Goal: Check status: Check status

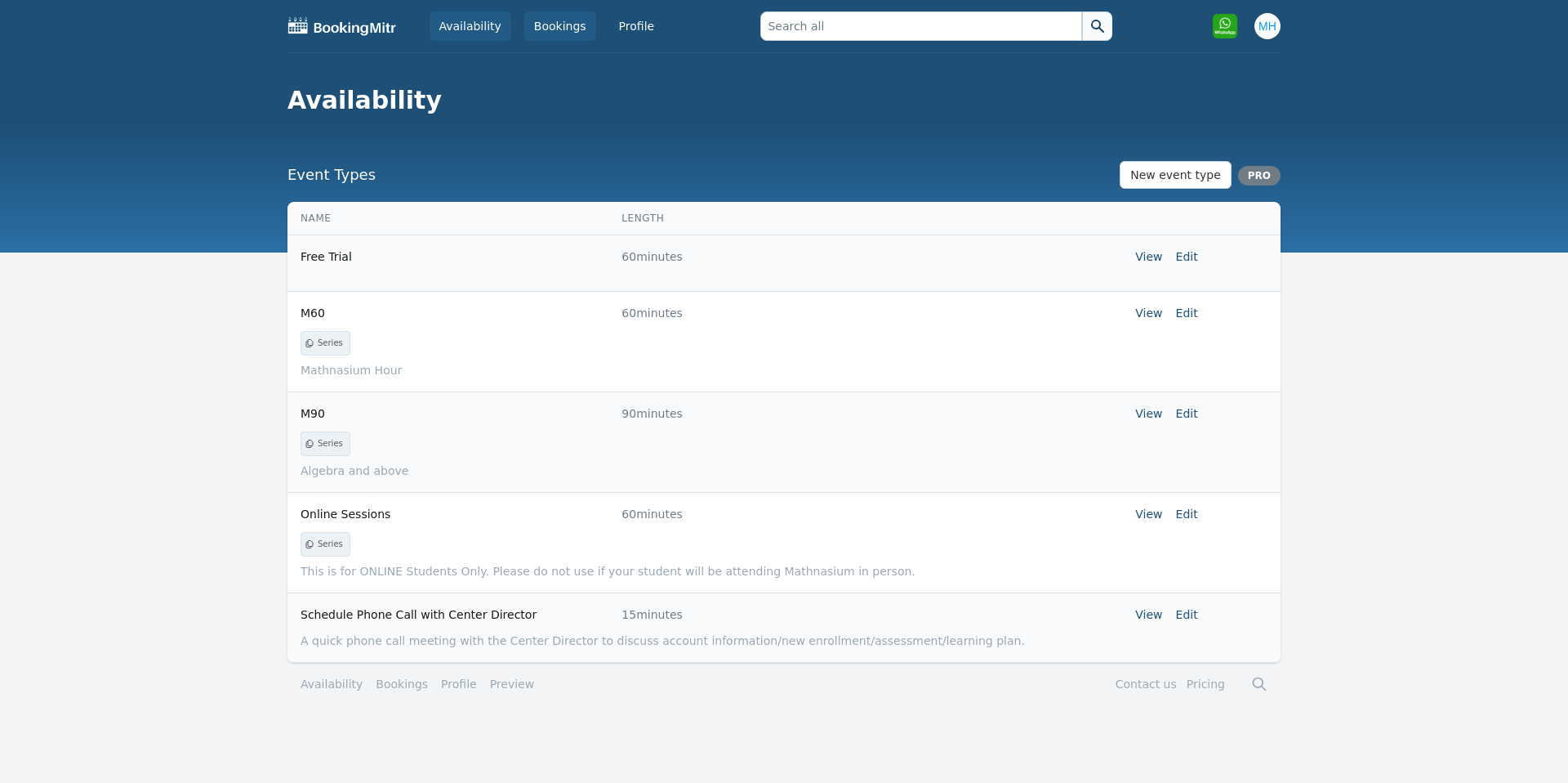
click at [563, 36] on link "Bookings" at bounding box center [560, 26] width 72 height 30
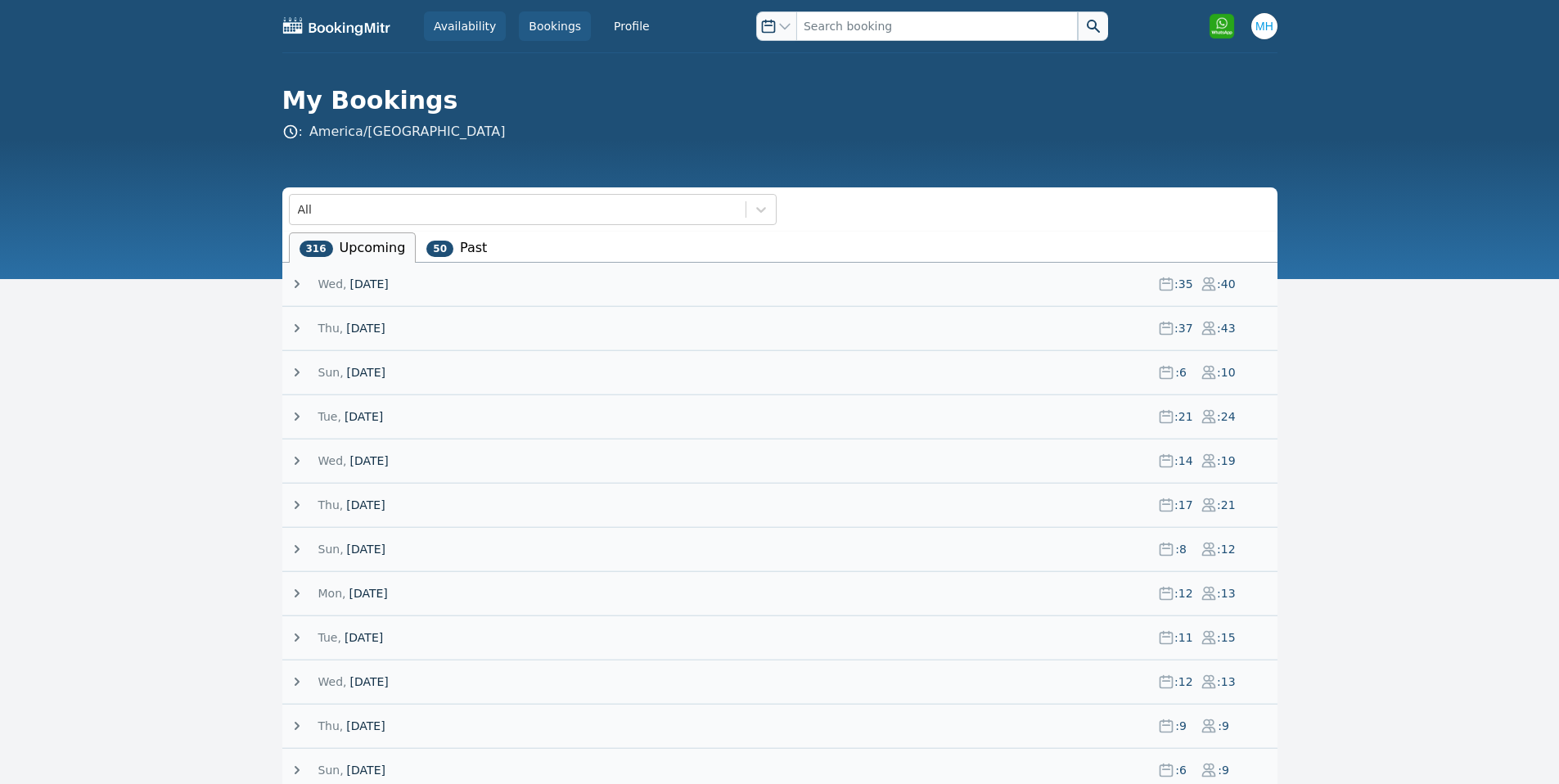
click at [472, 27] on link "Availability" at bounding box center [464, 26] width 82 height 30
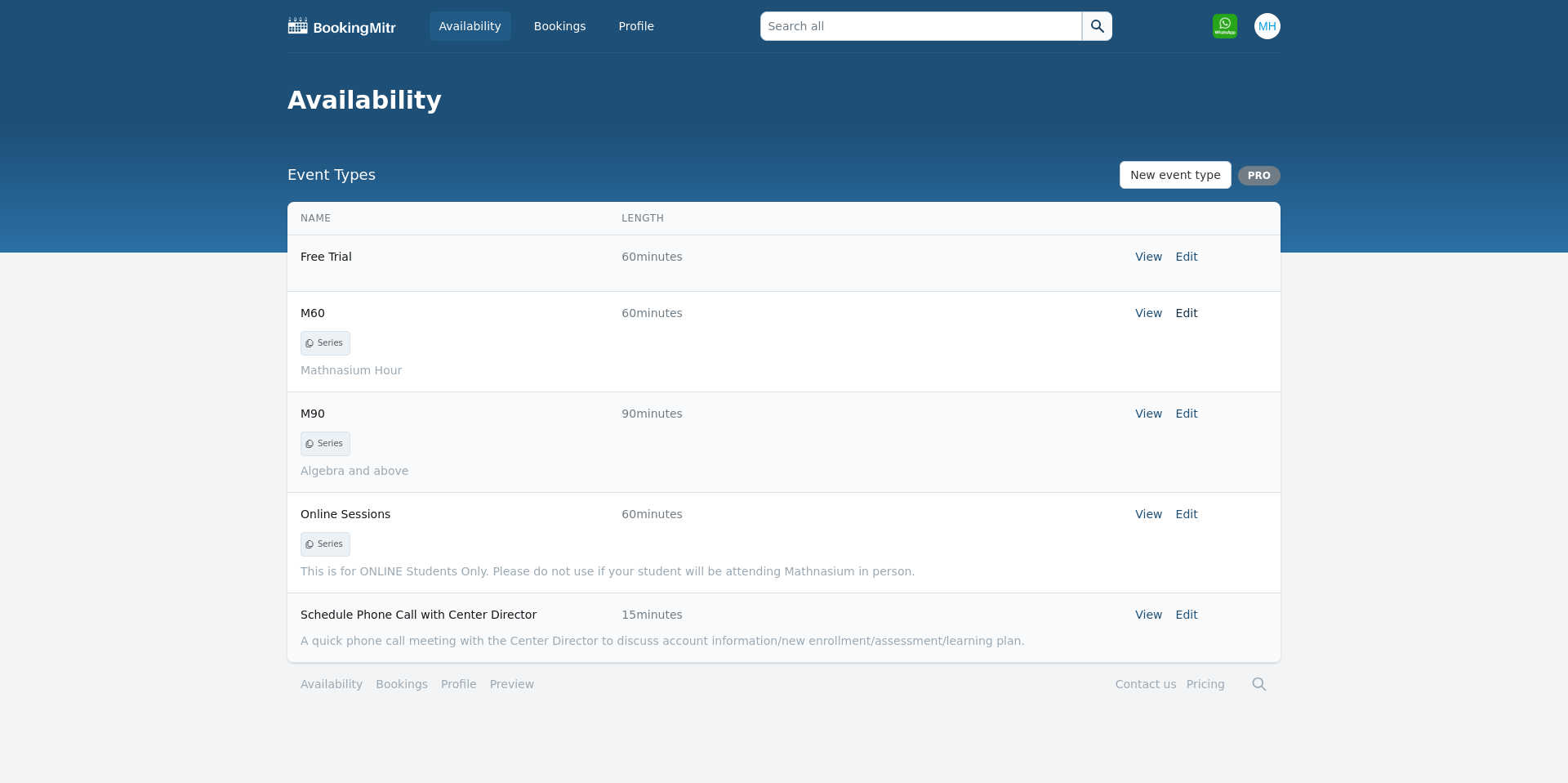
click at [1181, 311] on link "Edit" at bounding box center [1186, 313] width 22 height 13
click at [1153, 314] on link "View" at bounding box center [1149, 313] width 27 height 13
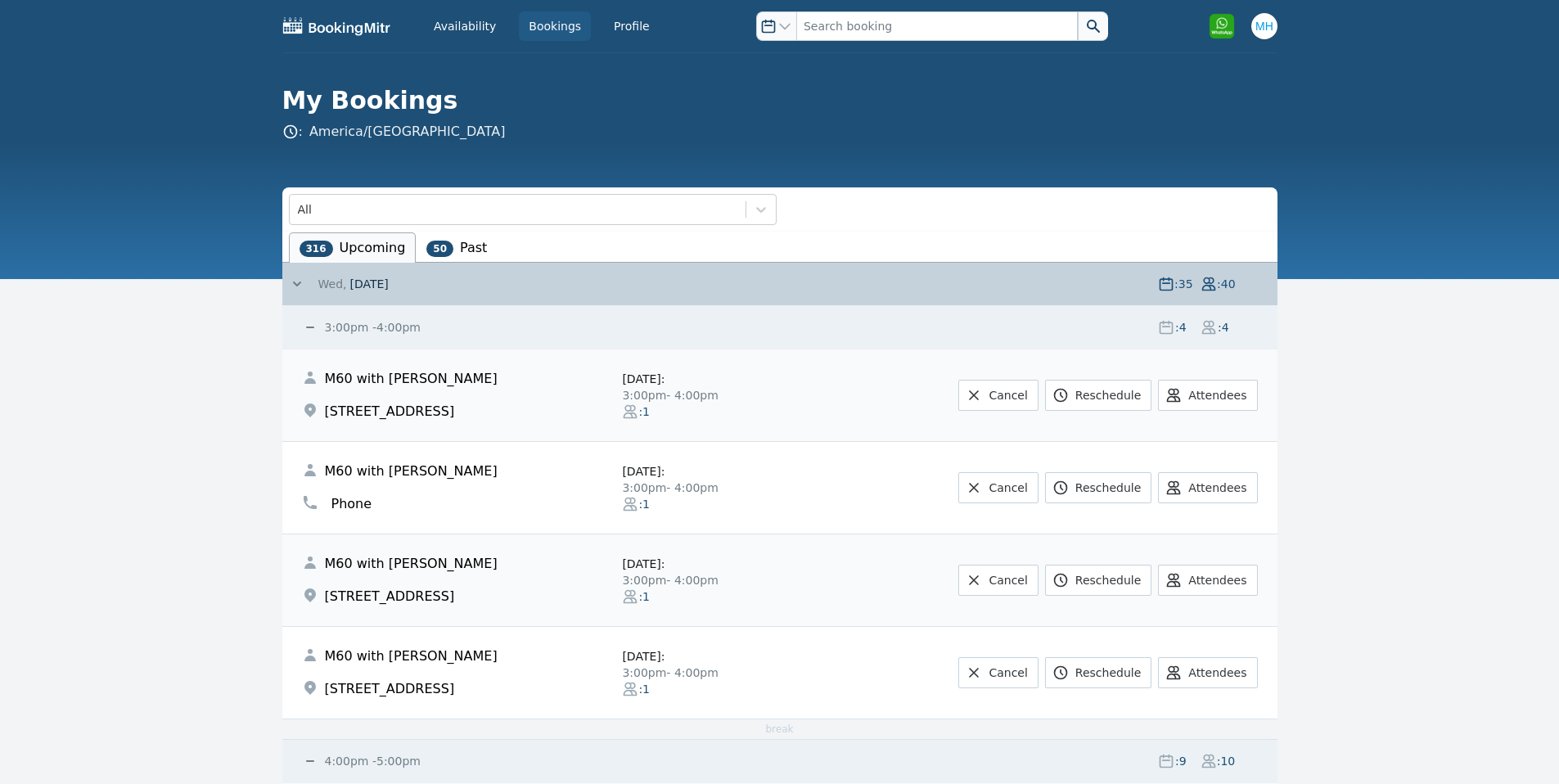
click at [341, 284] on span "Wed," at bounding box center [333, 283] width 29 height 16
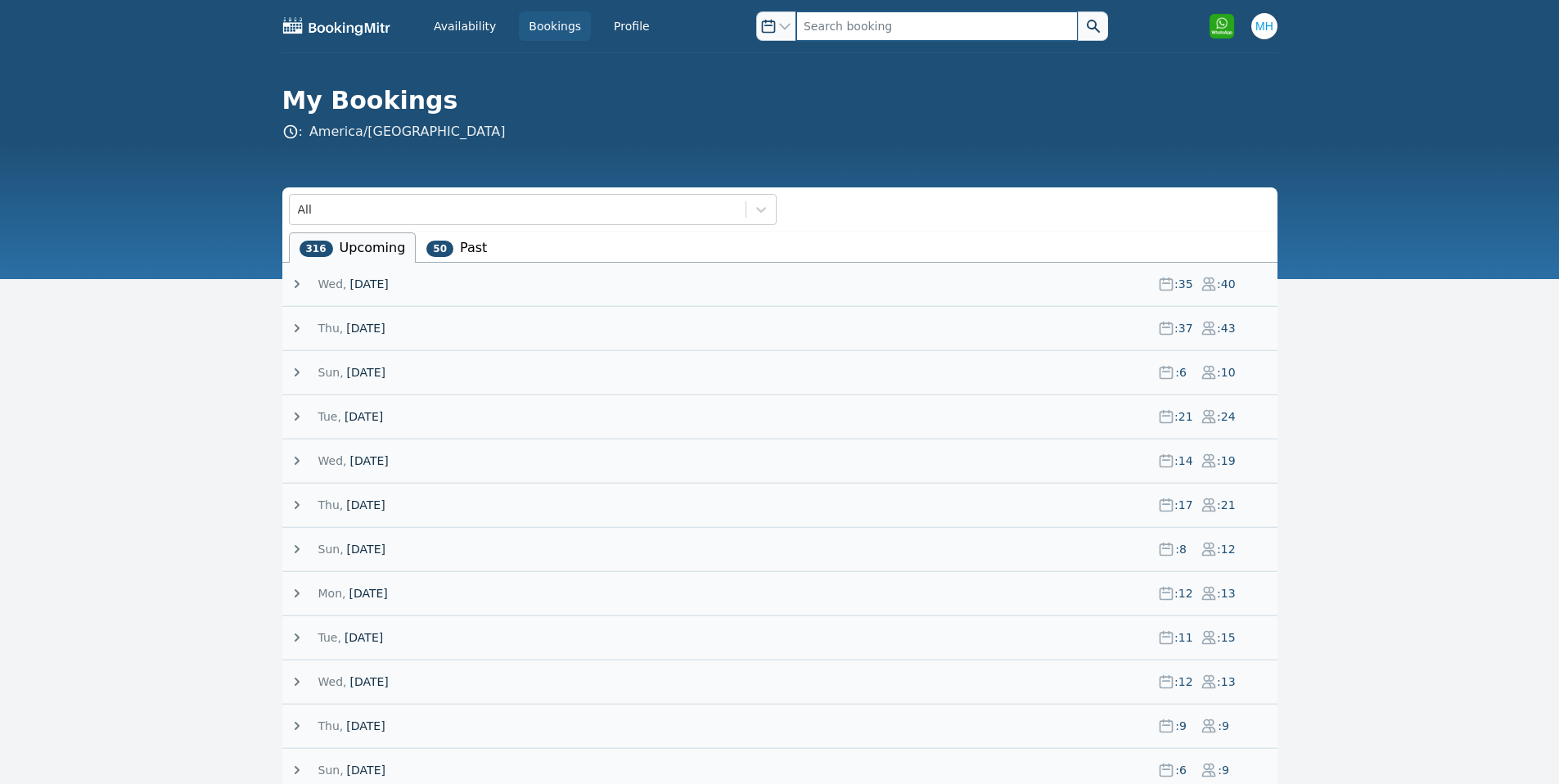
click at [836, 23] on input "text" at bounding box center [937, 26] width 282 height 30
click at [367, 285] on span "[DATE]" at bounding box center [369, 283] width 38 height 16
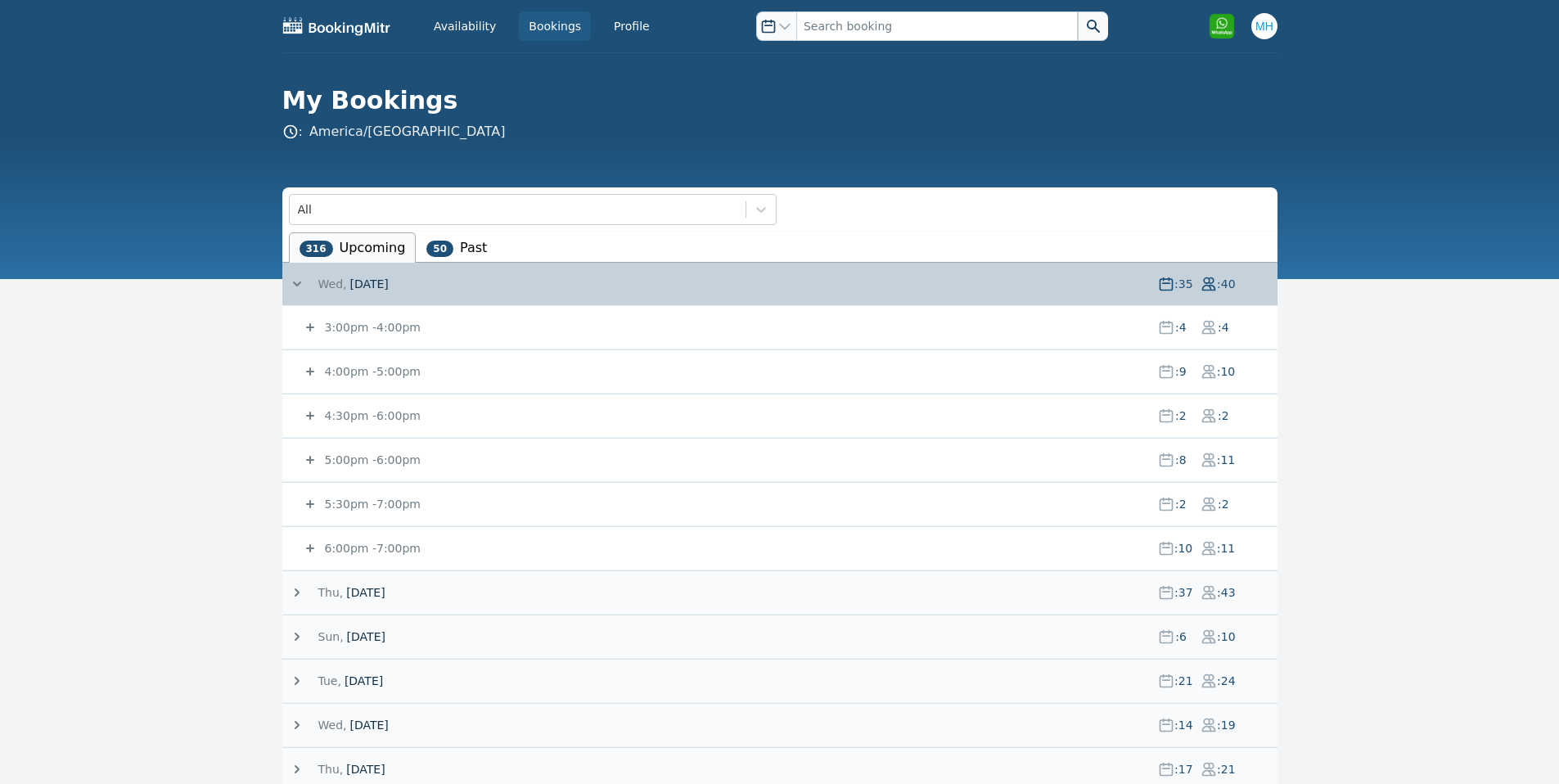
click at [366, 325] on small "3:00pm - 4:00pm" at bounding box center [371, 328] width 99 height 13
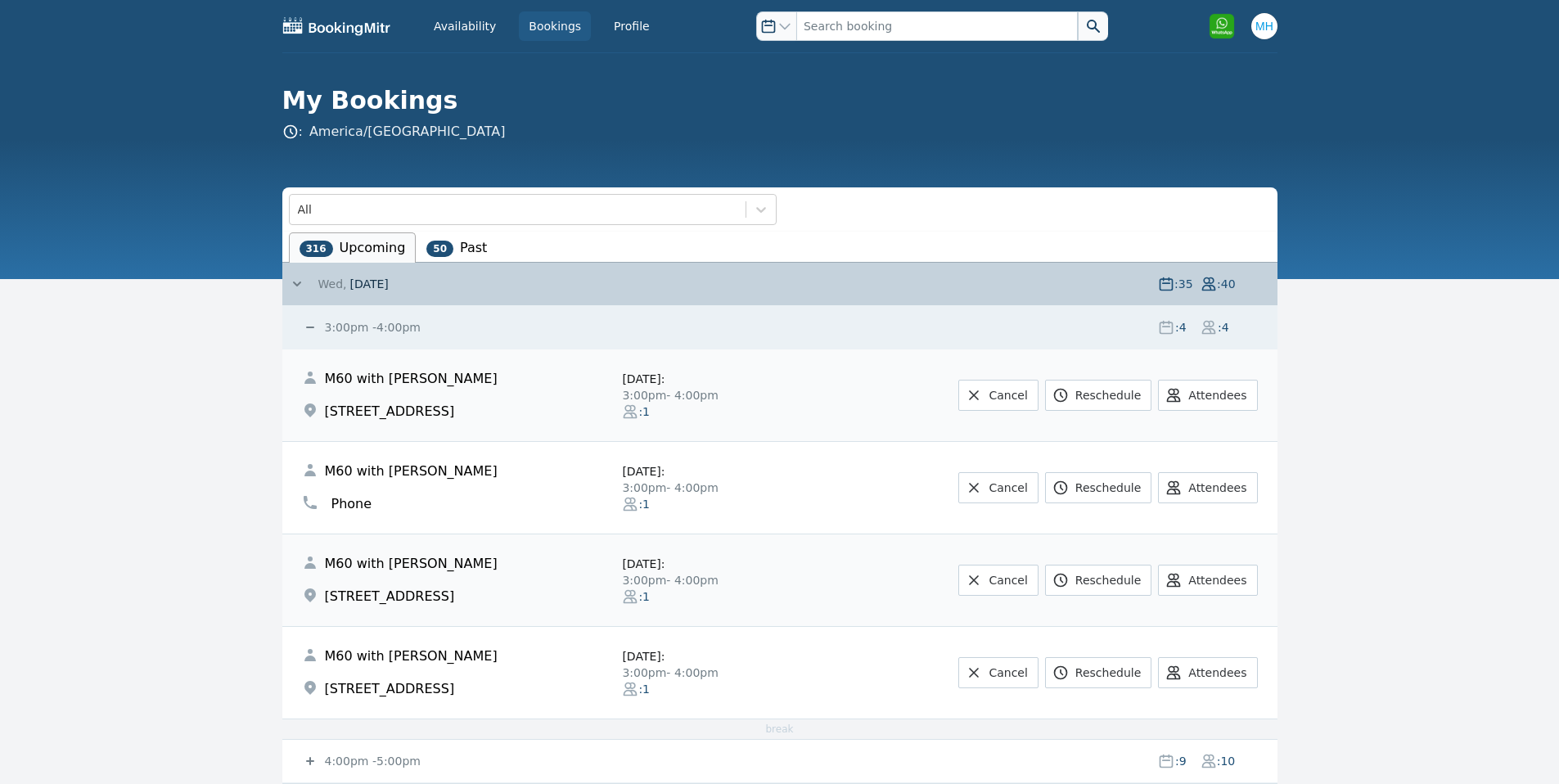
click at [388, 291] on span "[DATE]" at bounding box center [369, 283] width 38 height 16
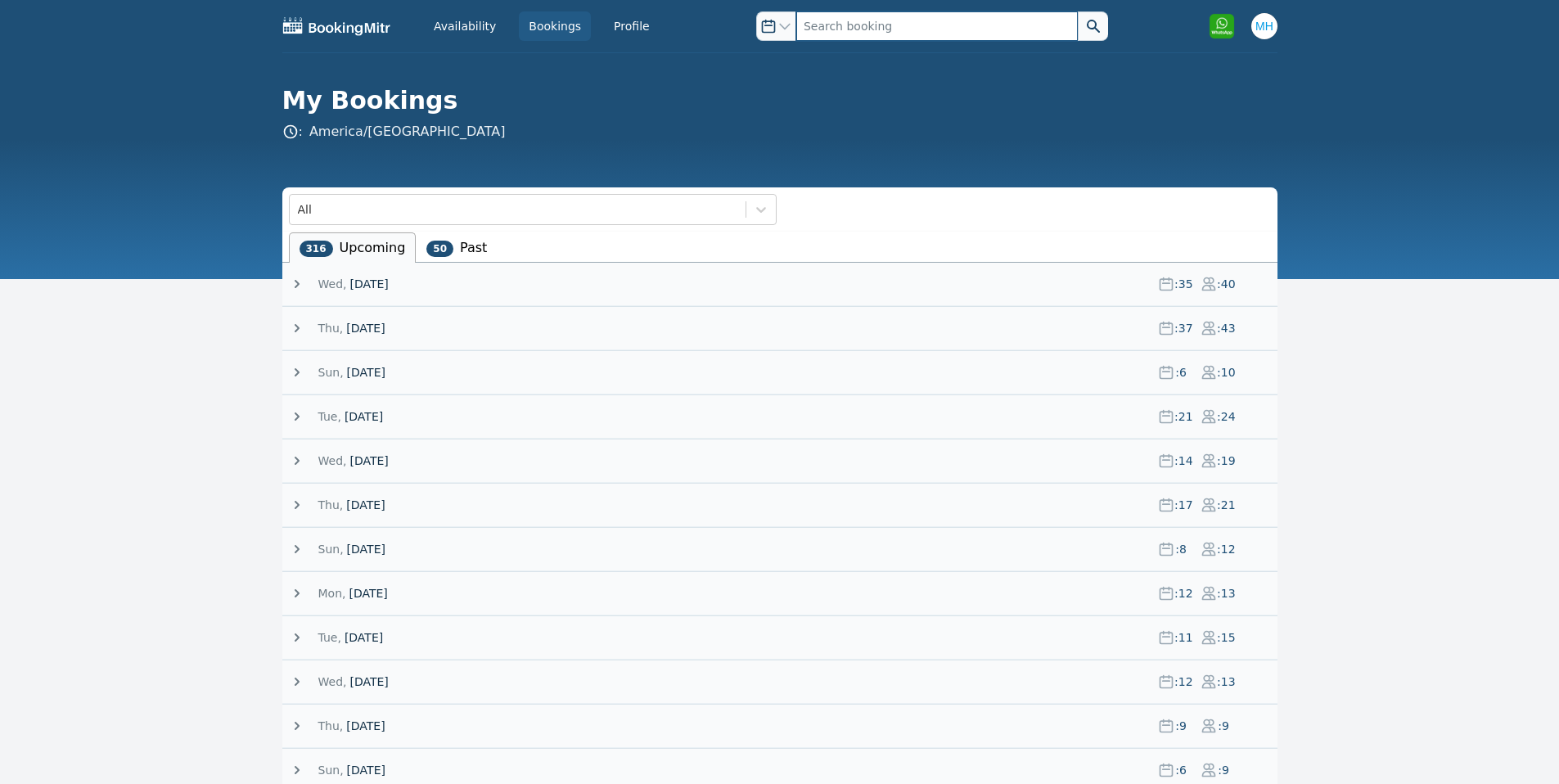
click at [825, 19] on input "text" at bounding box center [937, 26] width 282 height 30
click at [818, 31] on input "text" at bounding box center [937, 26] width 282 height 30
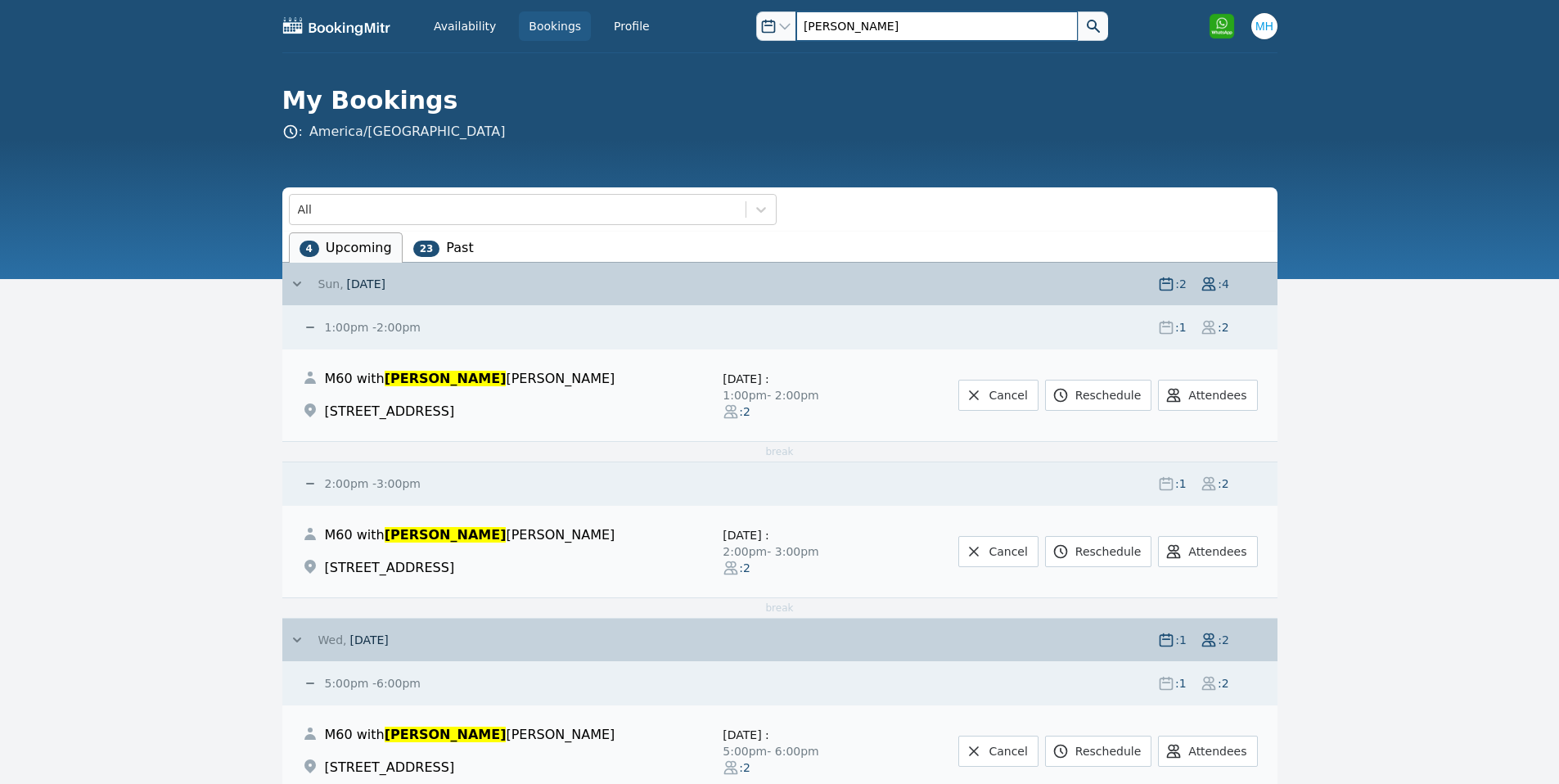
type input "[PERSON_NAME]"
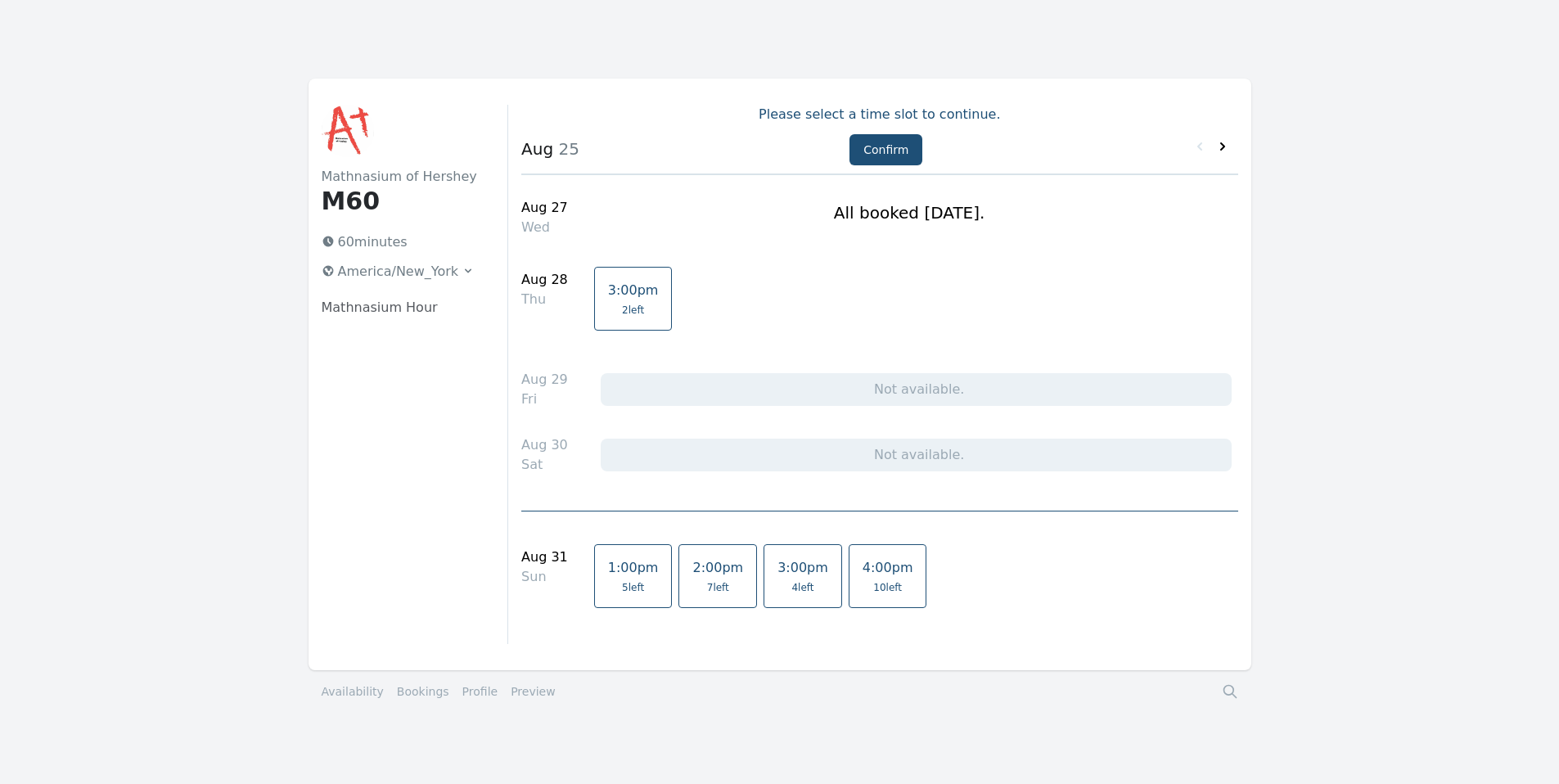
click at [1225, 146] on icon at bounding box center [1223, 146] width 16 height 16
